Goal: Task Accomplishment & Management: Manage account settings

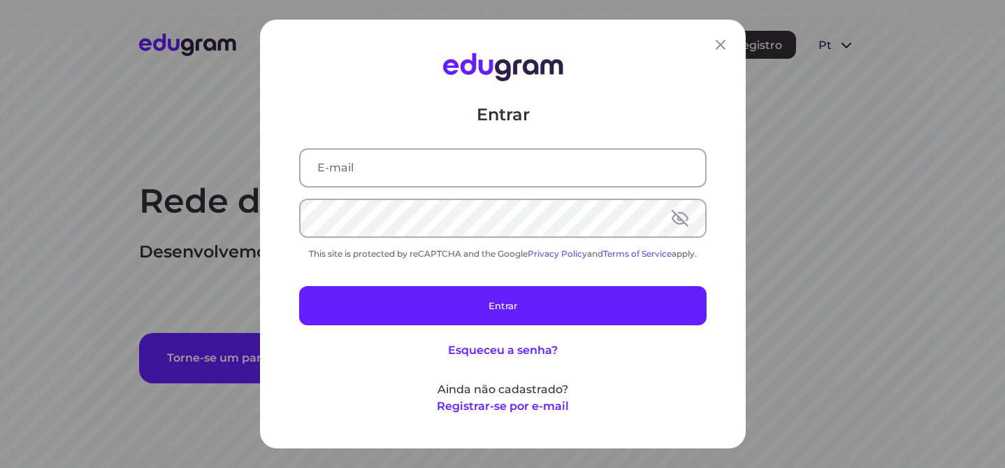
type input "isabella.moretti@outlook.com"
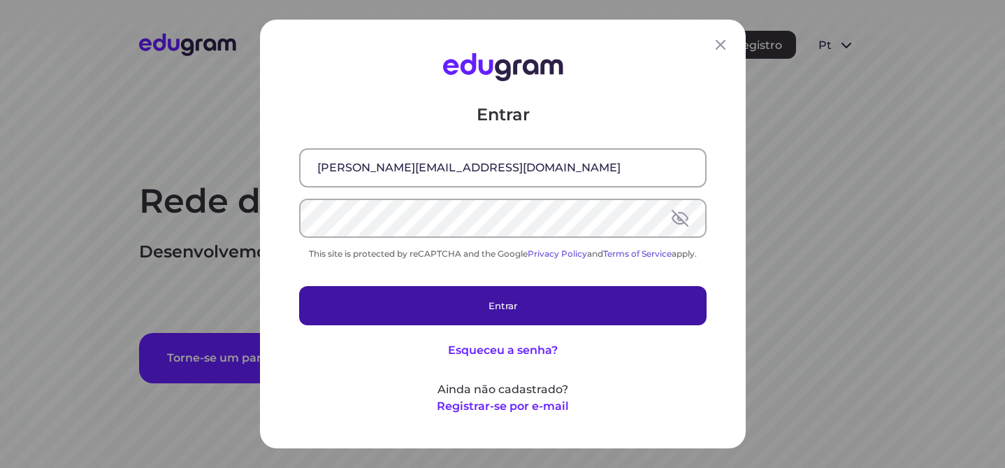
click at [516, 312] on button "Entrar" at bounding box center [502, 305] width 407 height 39
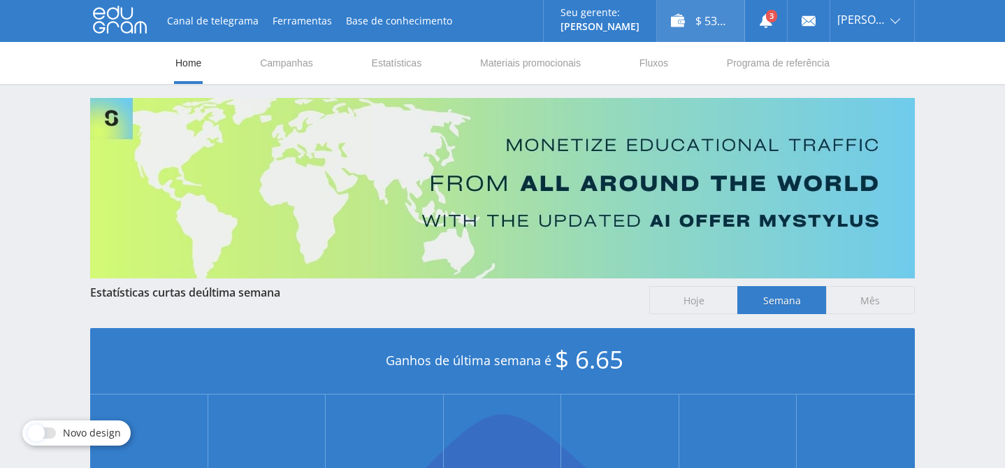
click at [700, 25] on div "$ 53.41" at bounding box center [700, 21] width 87 height 42
